Goal: Information Seeking & Learning: Learn about a topic

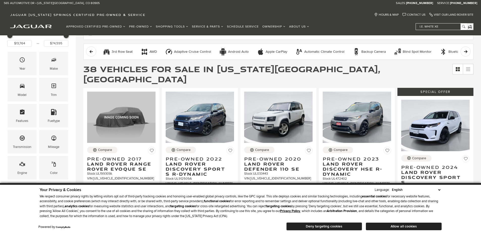
scroll to position [75, 0]
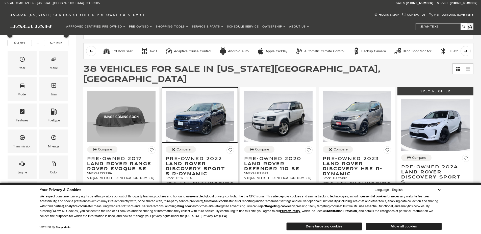
click at [202, 105] on img at bounding box center [199, 116] width 68 height 51
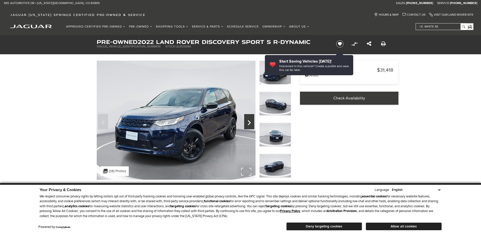
click at [247, 120] on icon "Next" at bounding box center [249, 123] width 10 height 12
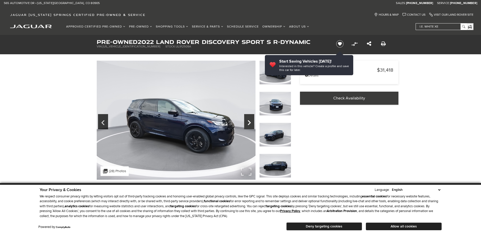
click at [247, 120] on icon "Next" at bounding box center [249, 123] width 10 height 12
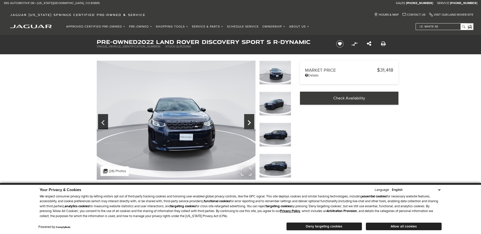
click at [247, 120] on icon "Next" at bounding box center [249, 123] width 10 height 12
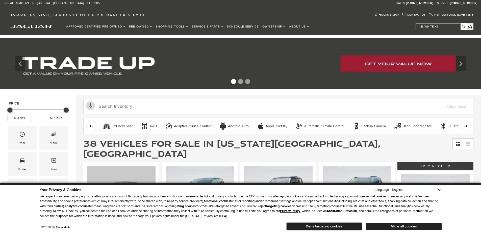
scroll to position [75, 0]
